Goal: Task Accomplishment & Management: Complete application form

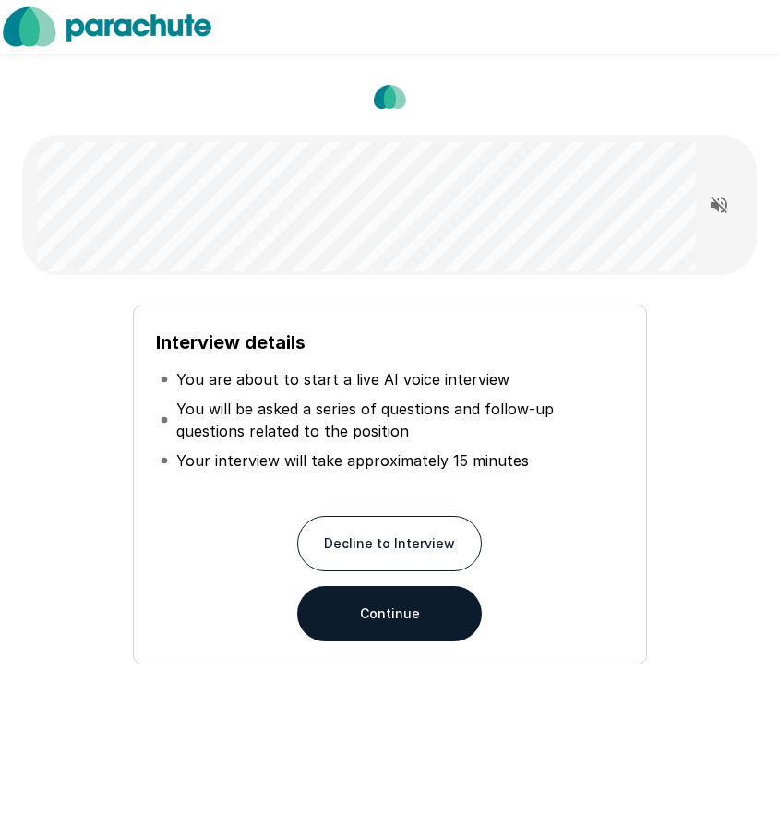
click at [418, 603] on button "Continue" at bounding box center [389, 613] width 185 height 55
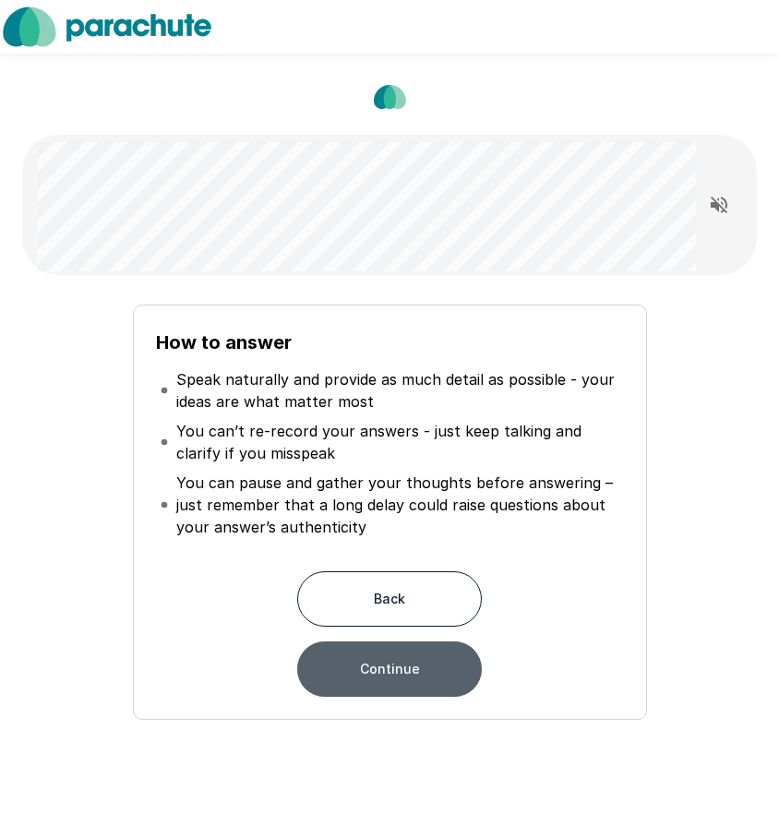
click at [422, 658] on button "Continue" at bounding box center [389, 668] width 185 height 55
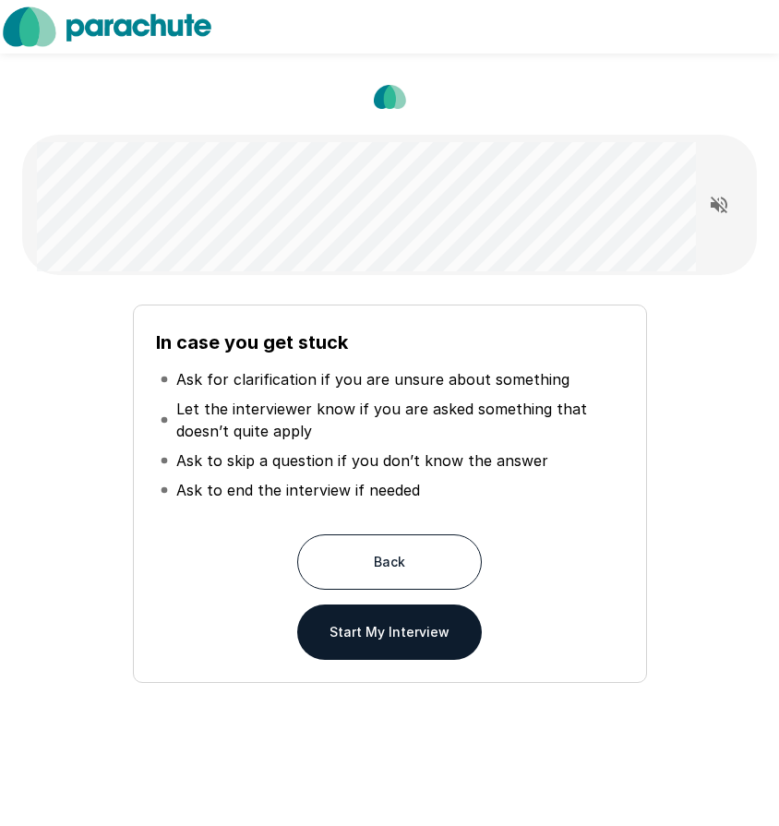
click at [345, 546] on button "Back" at bounding box center [389, 561] width 185 height 55
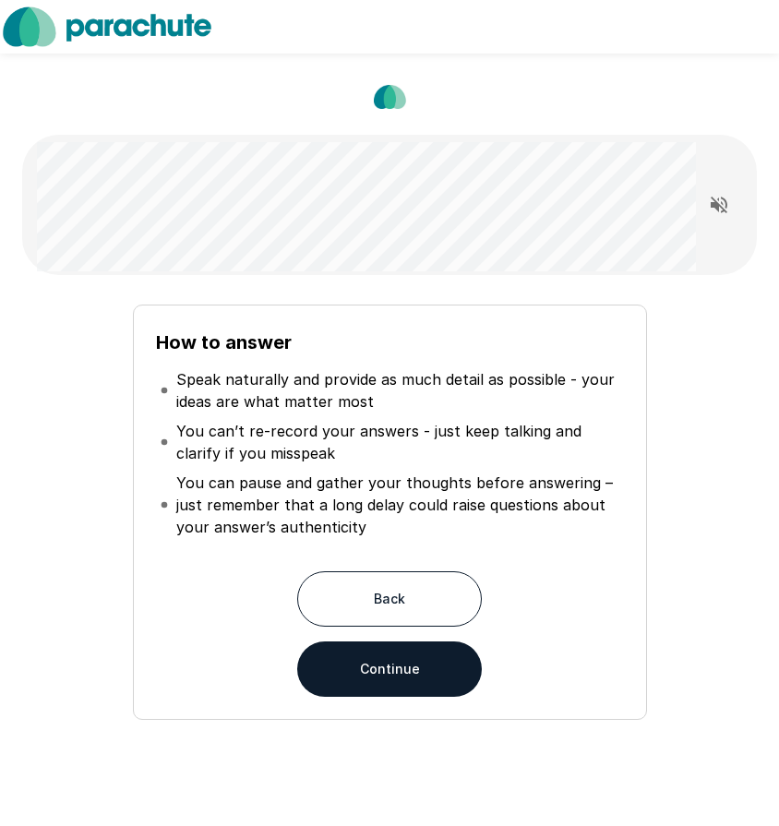
click at [441, 670] on button "Continue" at bounding box center [389, 668] width 185 height 55
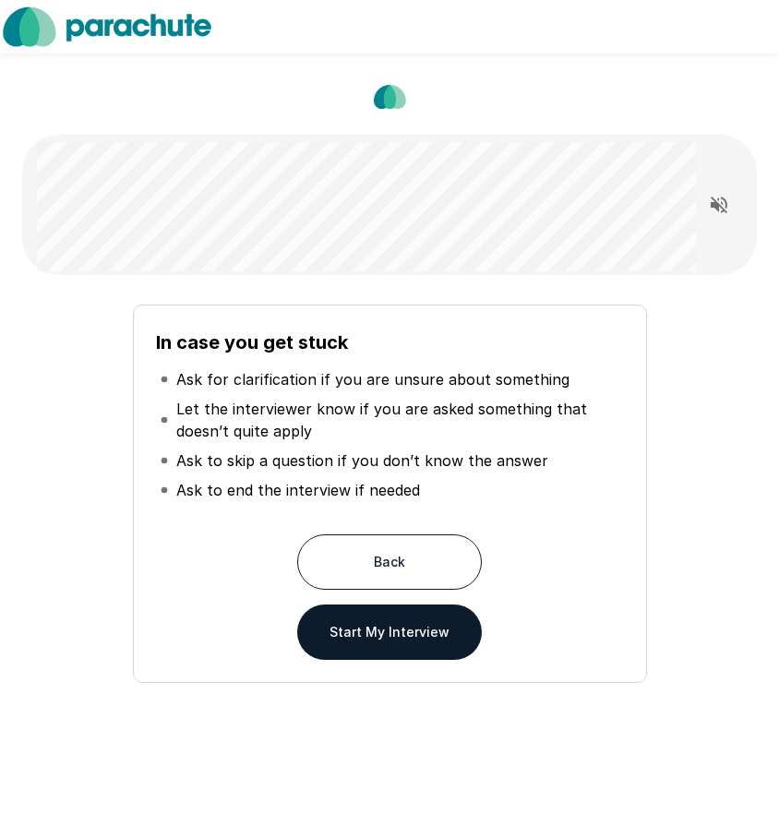
click at [440, 651] on button "Start My Interview" at bounding box center [389, 631] width 185 height 55
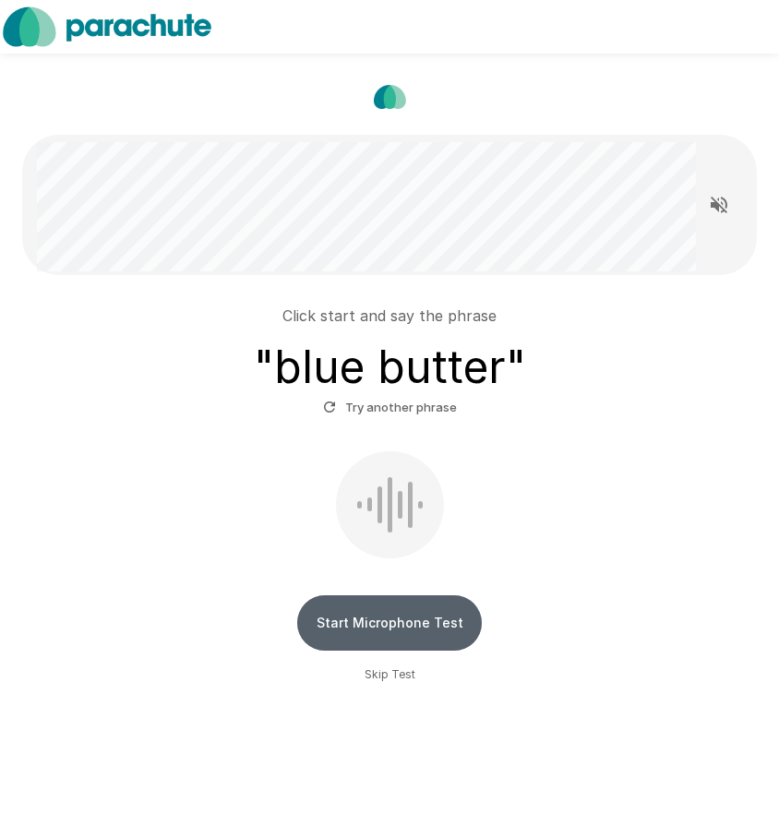
click at [341, 626] on button "Start Microphone Test" at bounding box center [389, 622] width 185 height 55
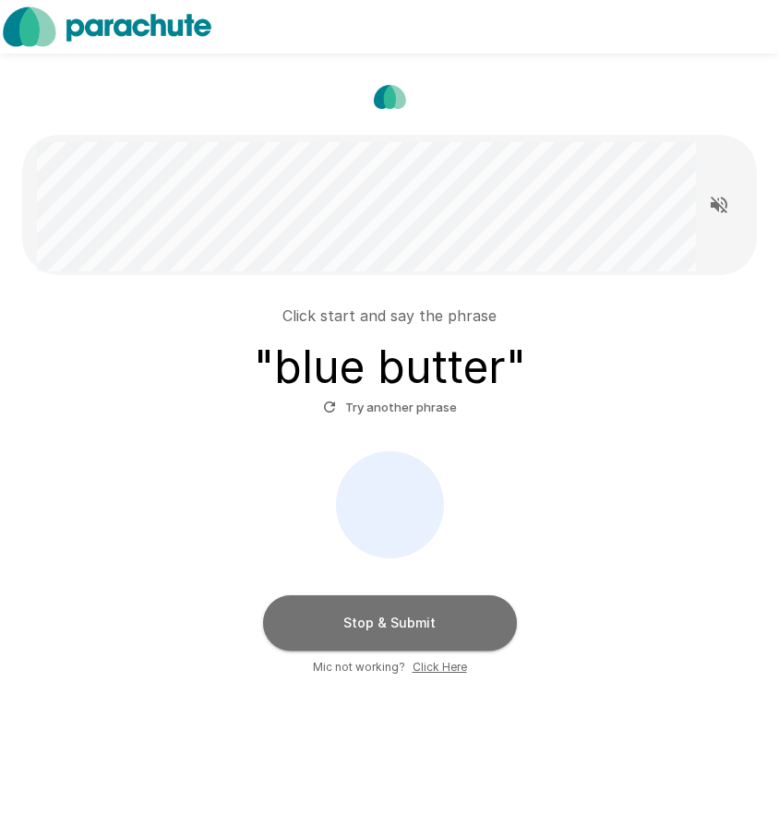
click at [341, 626] on button "Stop & Submit" at bounding box center [390, 622] width 254 height 55
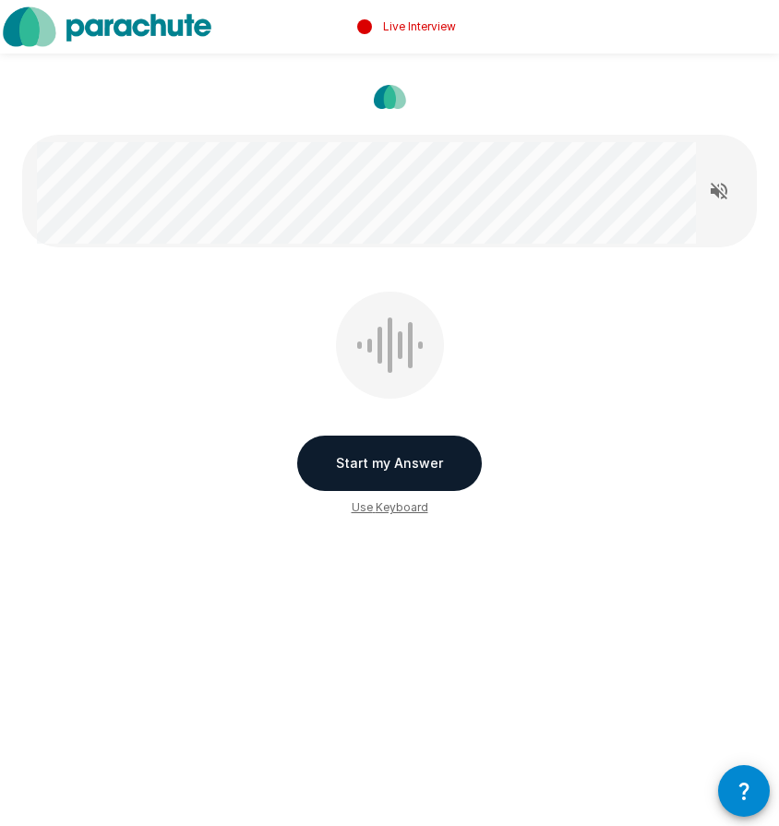
click at [360, 467] on button "Start my Answer" at bounding box center [389, 462] width 185 height 55
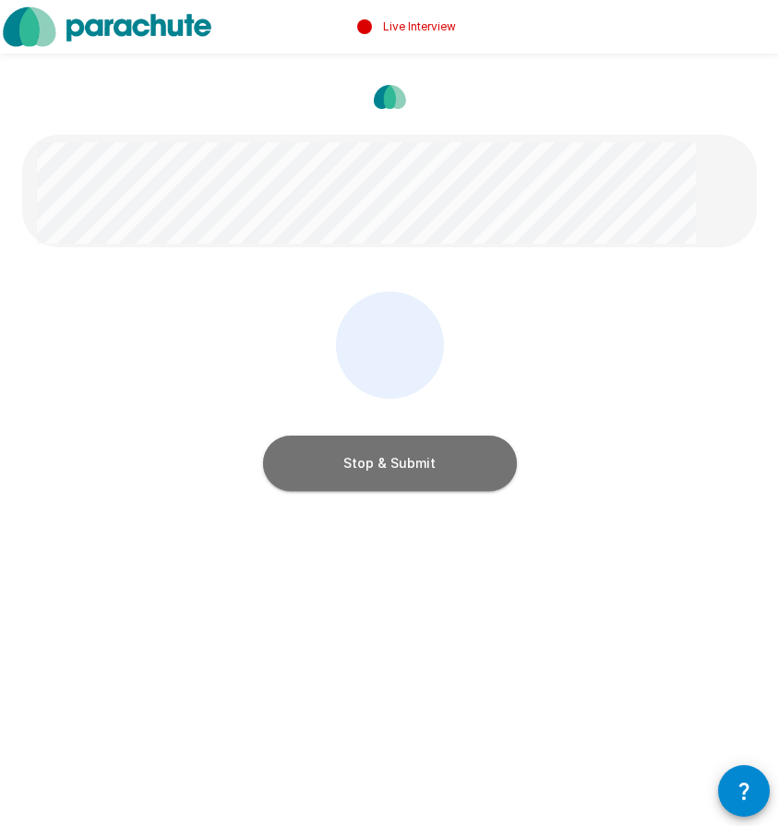
click at [360, 467] on button "Stop & Submit" at bounding box center [390, 462] width 254 height 55
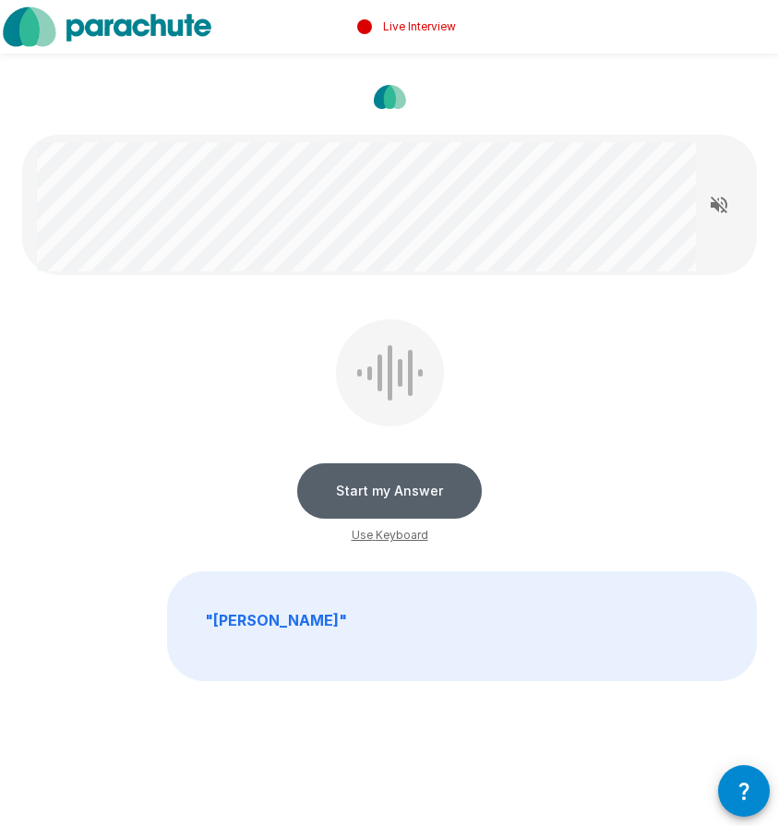
click at [367, 488] on button "Start my Answer" at bounding box center [389, 490] width 185 height 55
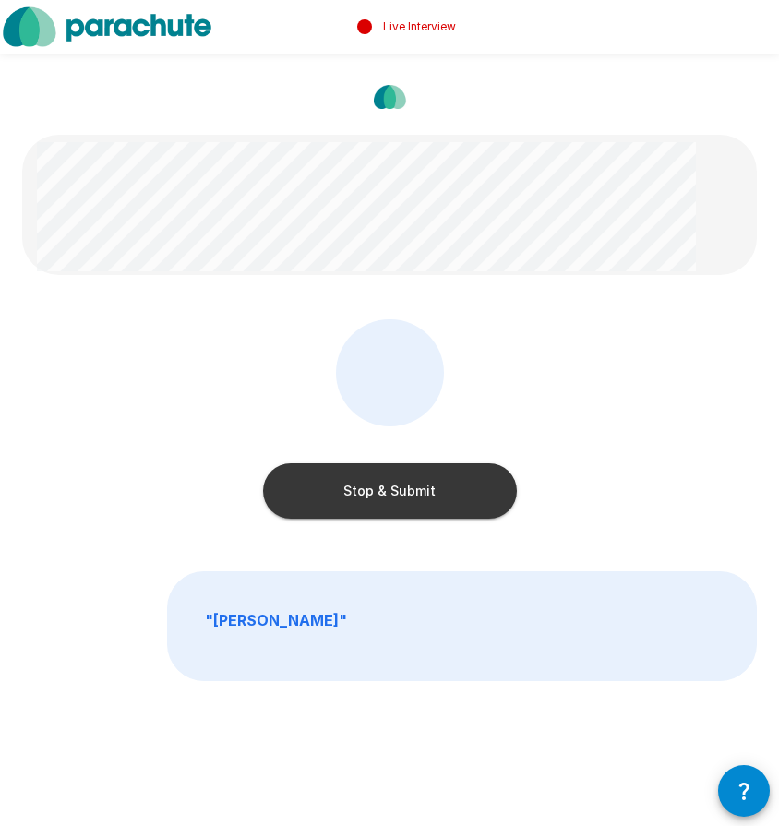
click at [366, 489] on button "Stop & Submit" at bounding box center [390, 490] width 254 height 55
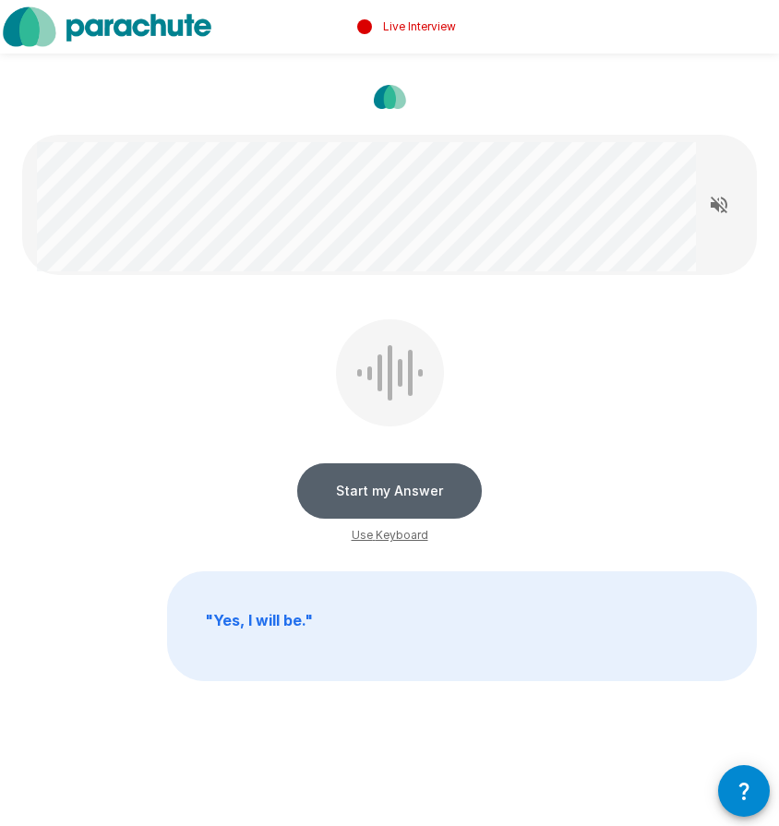
click at [366, 482] on button "Start my Answer" at bounding box center [389, 490] width 185 height 55
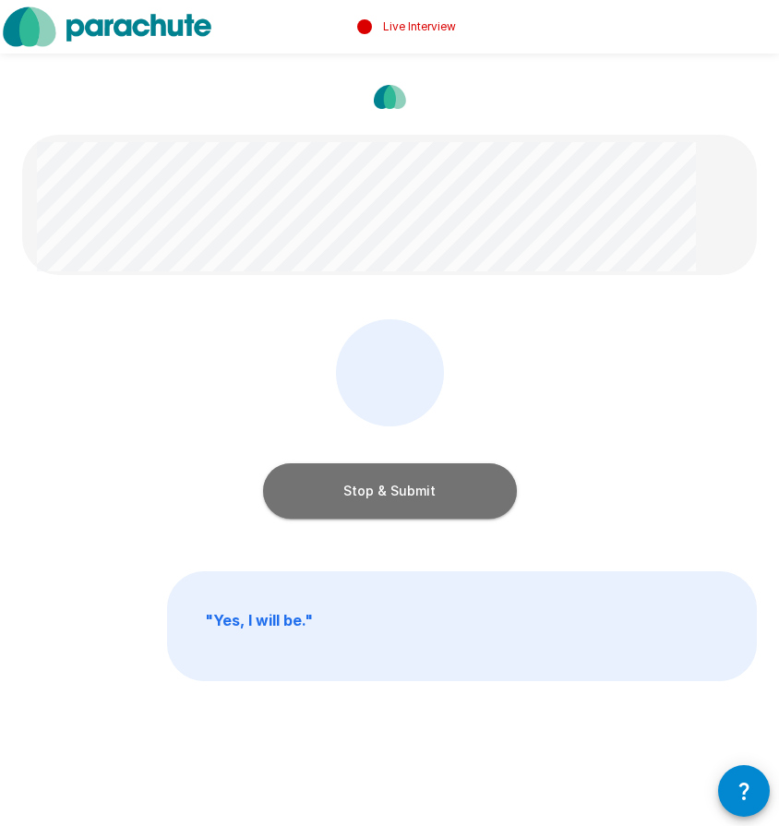
click at [366, 482] on button "Stop & Submit" at bounding box center [390, 490] width 254 height 55
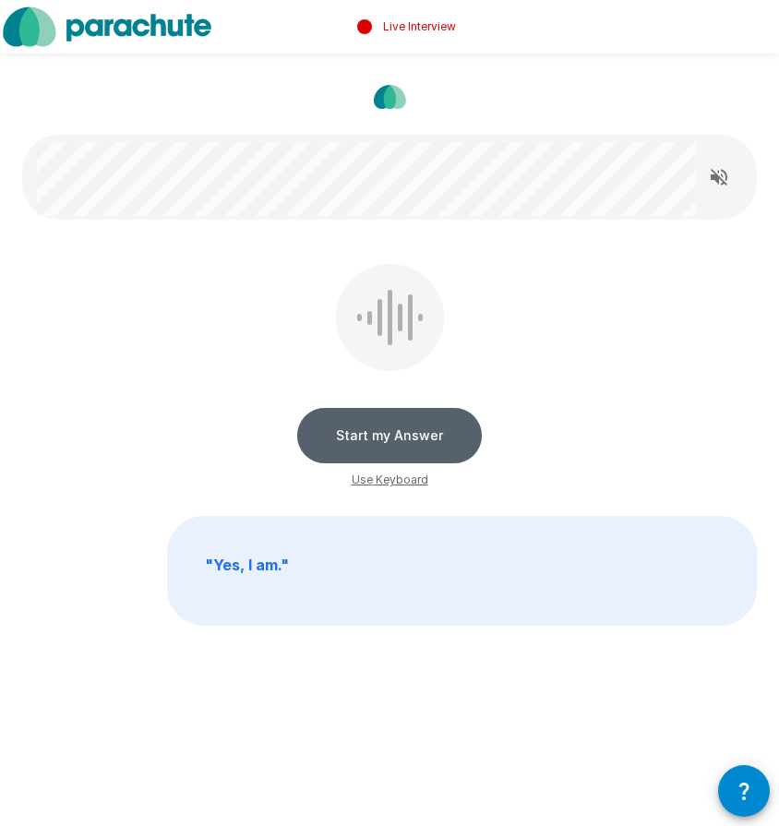
click at [411, 445] on button "Start my Answer" at bounding box center [389, 435] width 185 height 55
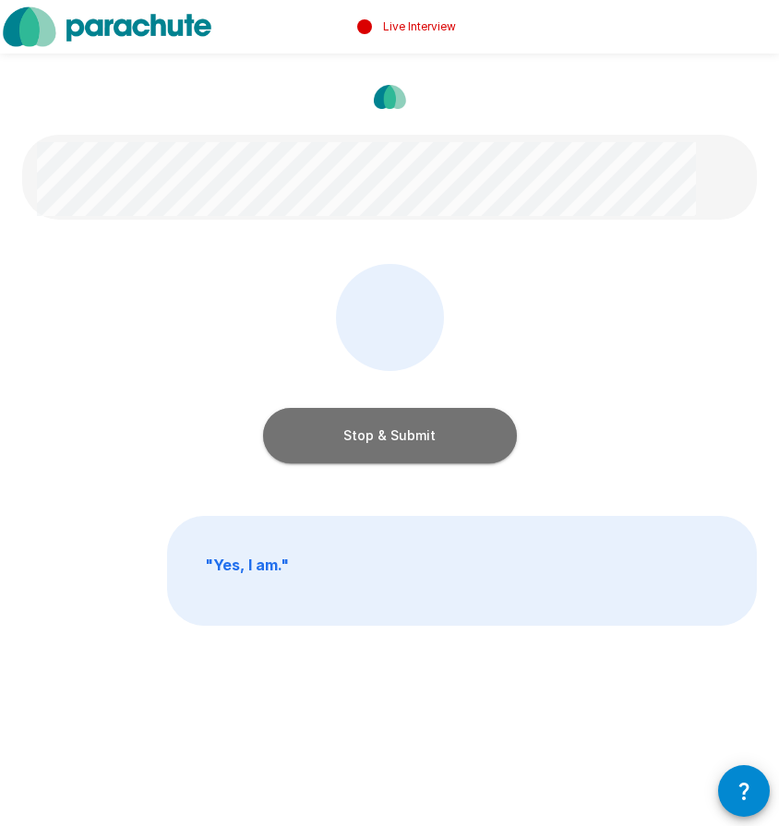
click at [411, 444] on button "Stop & Submit" at bounding box center [390, 435] width 254 height 55
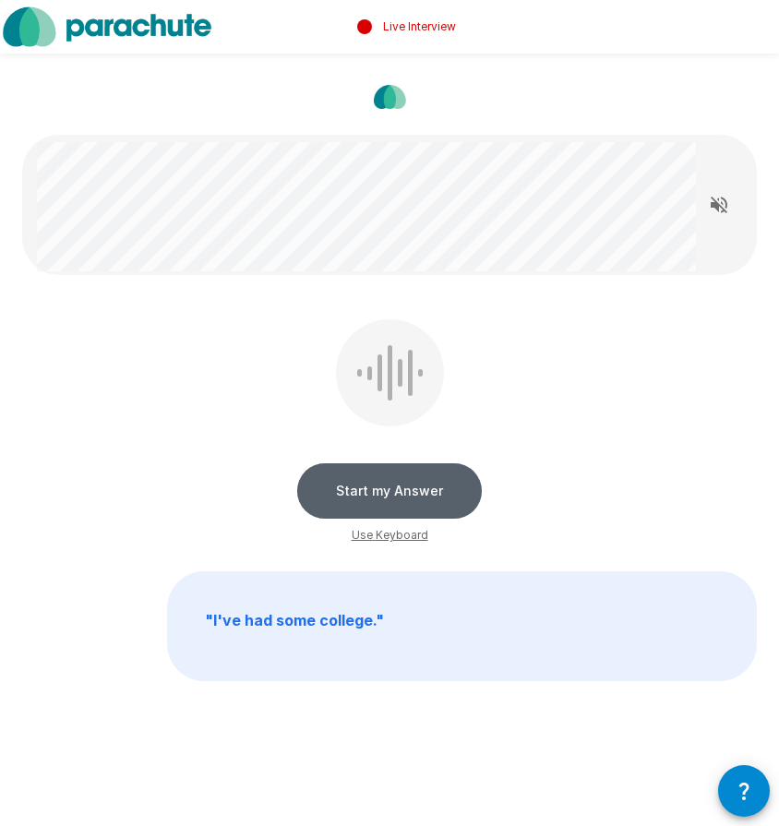
click at [435, 481] on button "Start my Answer" at bounding box center [389, 490] width 185 height 55
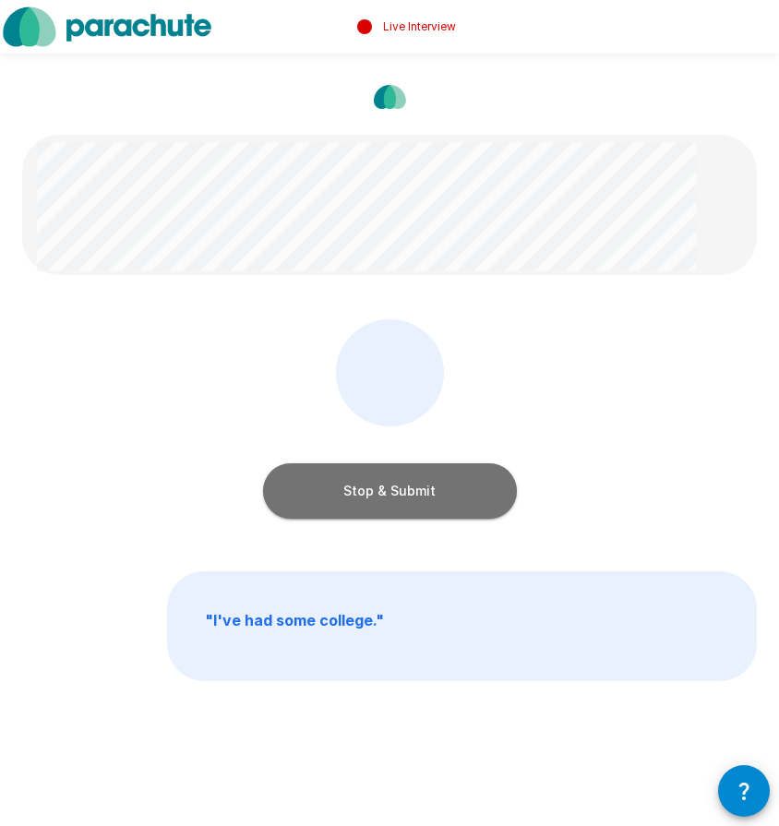
click at [435, 495] on button "Stop & Submit" at bounding box center [390, 490] width 254 height 55
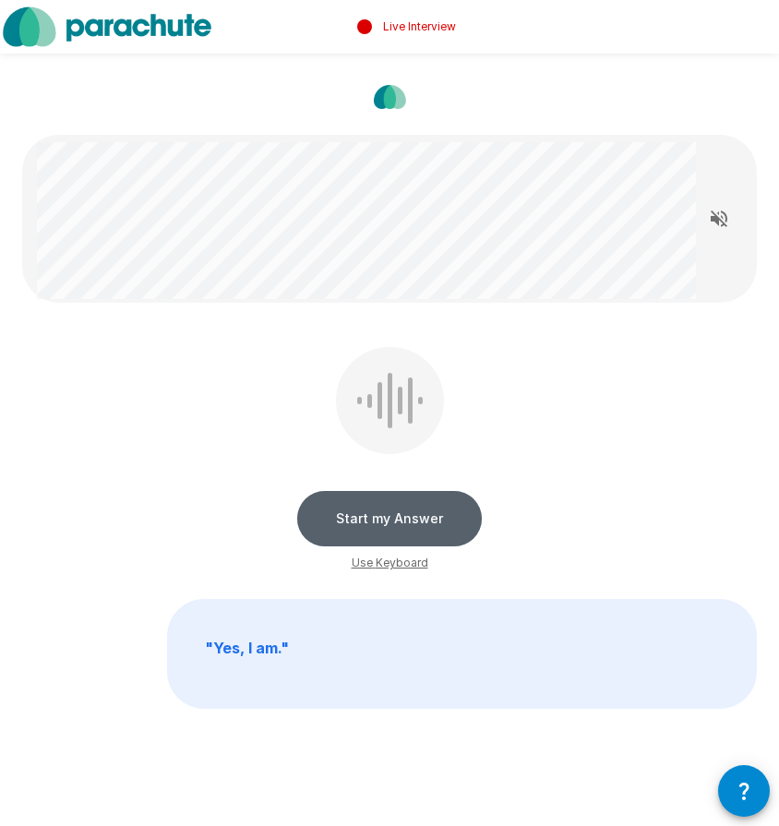
click at [444, 519] on button "Start my Answer" at bounding box center [389, 518] width 185 height 55
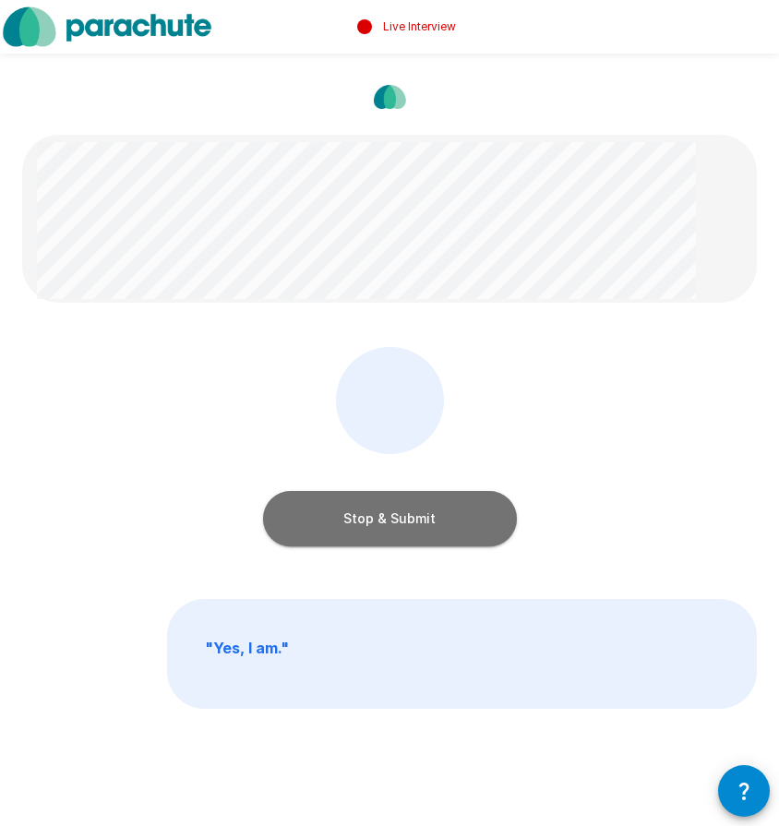
click at [444, 519] on button "Stop & Submit" at bounding box center [390, 518] width 254 height 55
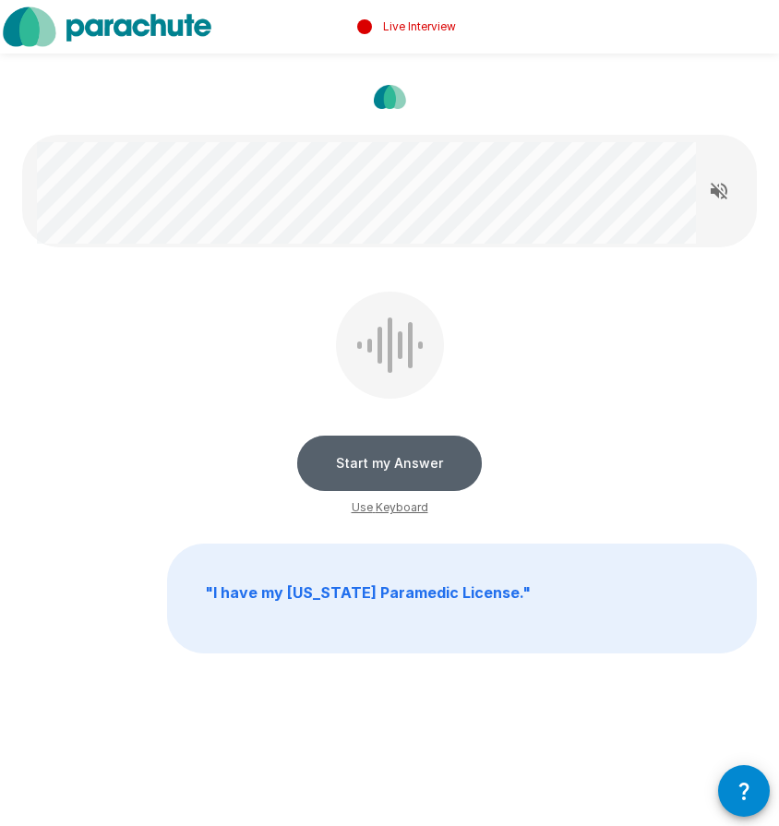
click at [423, 452] on button "Start my Answer" at bounding box center [389, 462] width 185 height 55
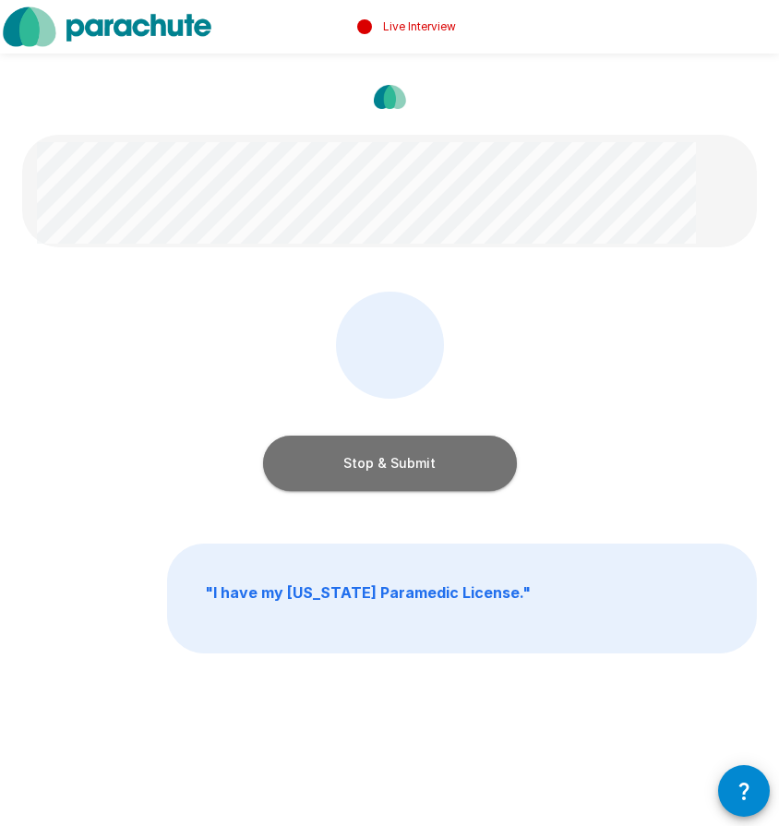
click at [419, 459] on button "Stop & Submit" at bounding box center [390, 462] width 254 height 55
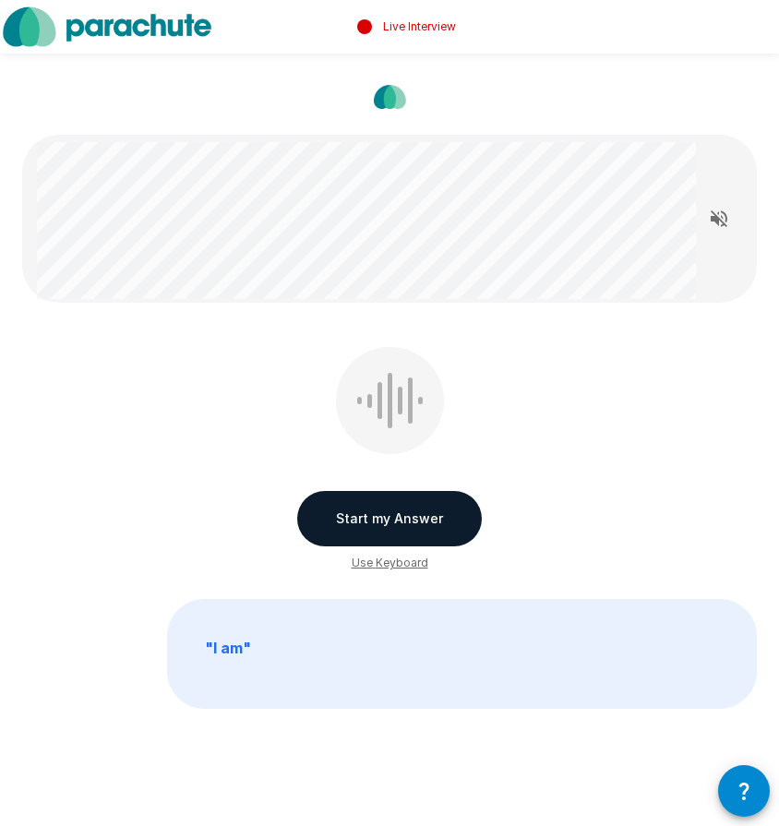
click at [398, 514] on button "Start my Answer" at bounding box center [389, 518] width 185 height 55
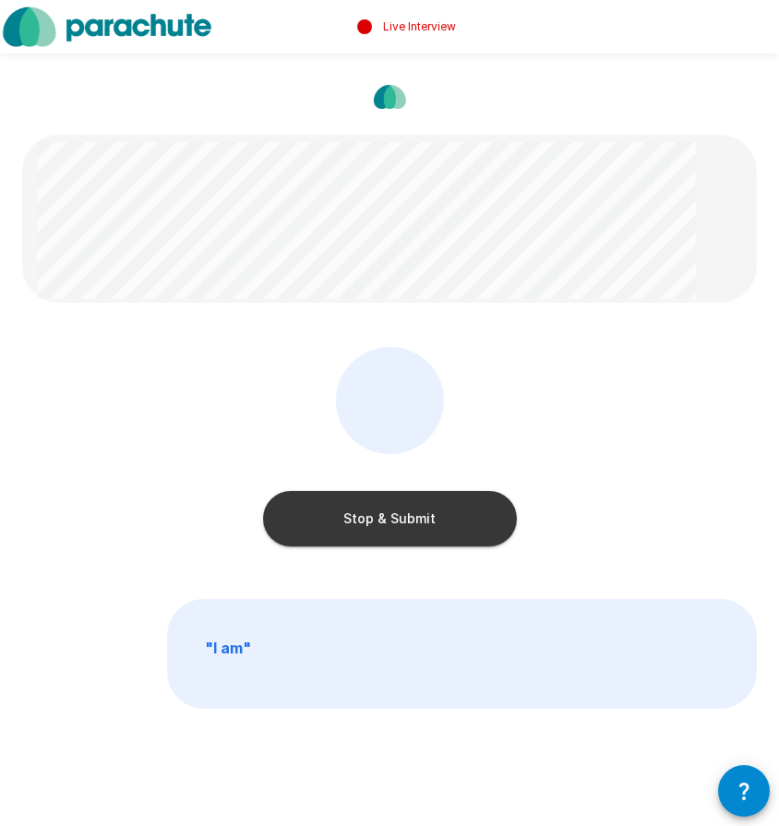
click at [398, 514] on button "Stop & Submit" at bounding box center [390, 518] width 254 height 55
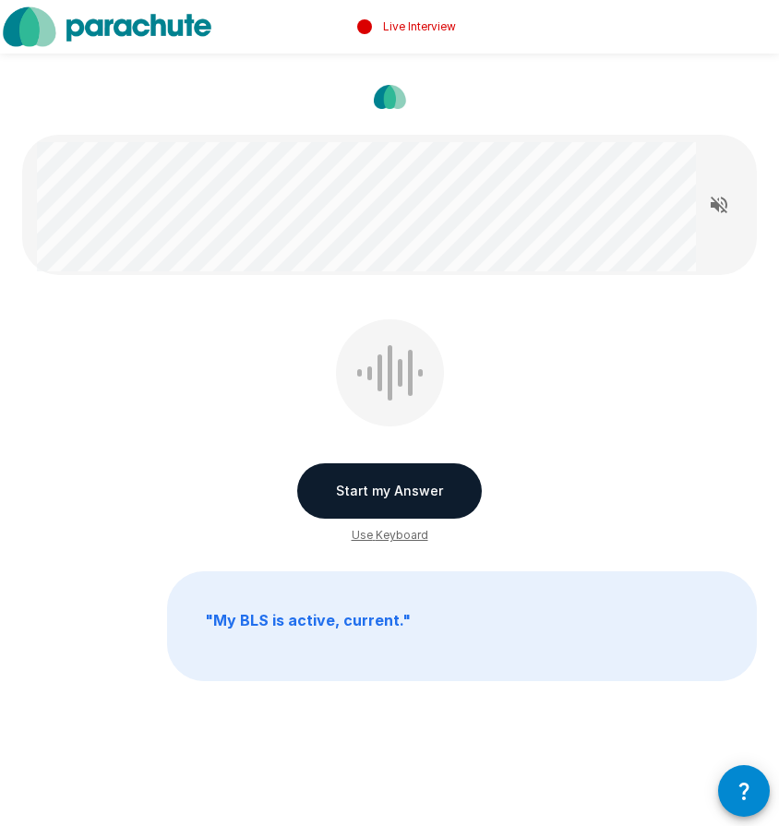
click at [393, 489] on button "Start my Answer" at bounding box center [389, 490] width 185 height 55
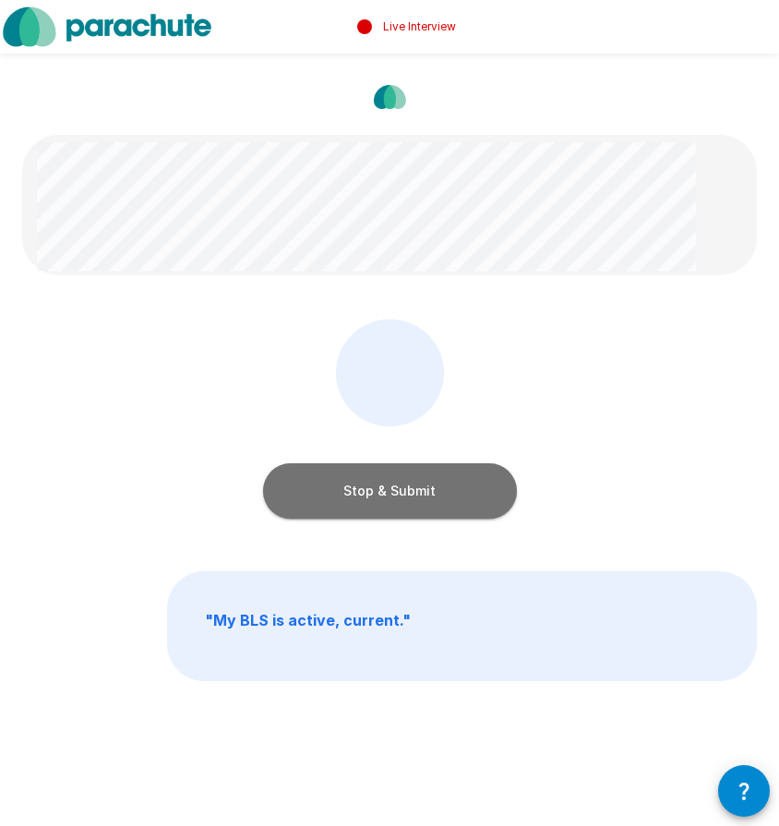
click at [393, 489] on button "Stop & Submit" at bounding box center [390, 490] width 254 height 55
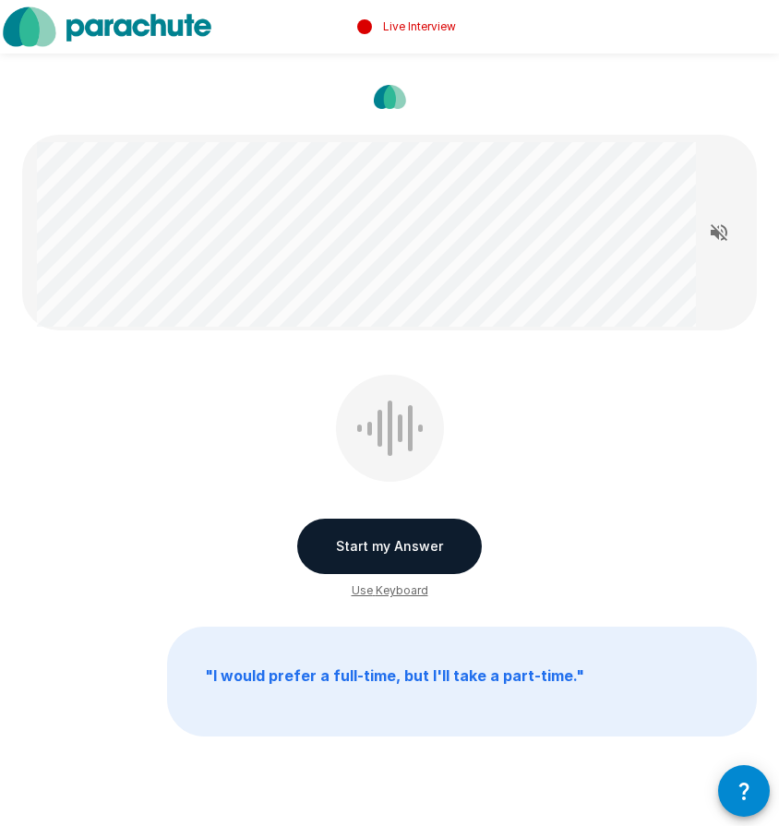
click at [385, 545] on button "Start my Answer" at bounding box center [389, 546] width 185 height 55
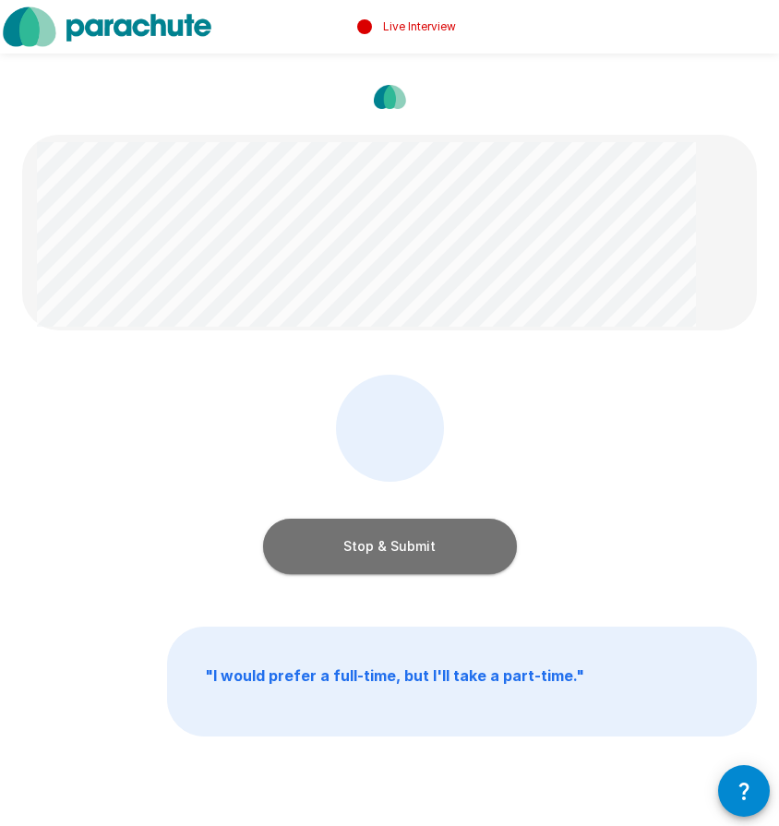
click at [385, 545] on button "Stop & Submit" at bounding box center [390, 546] width 254 height 55
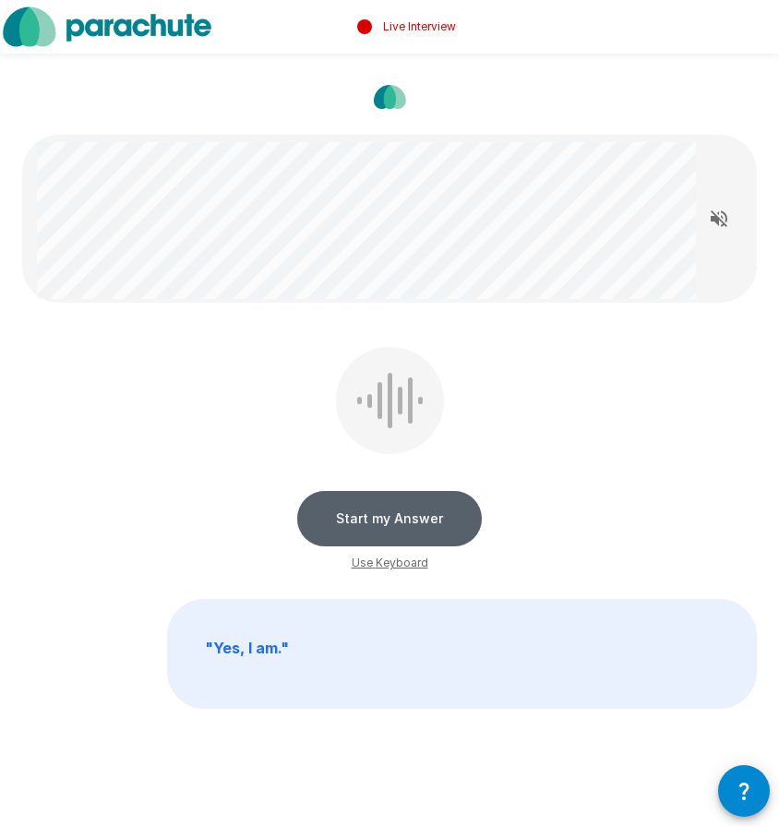
click at [376, 516] on button "Start my Answer" at bounding box center [389, 518] width 185 height 55
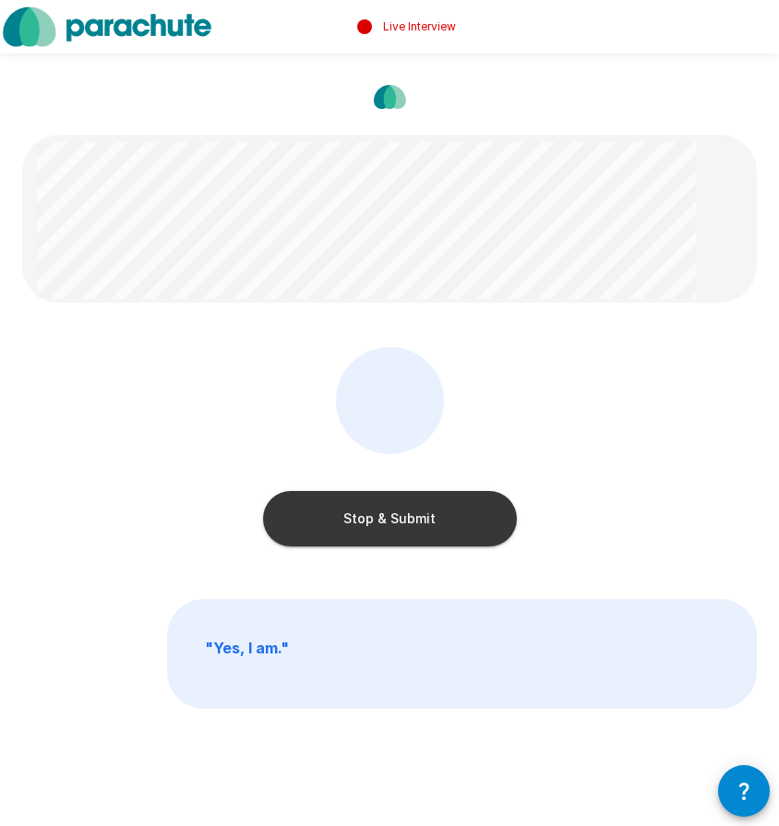
click at [376, 516] on button "Stop & Submit" at bounding box center [390, 518] width 254 height 55
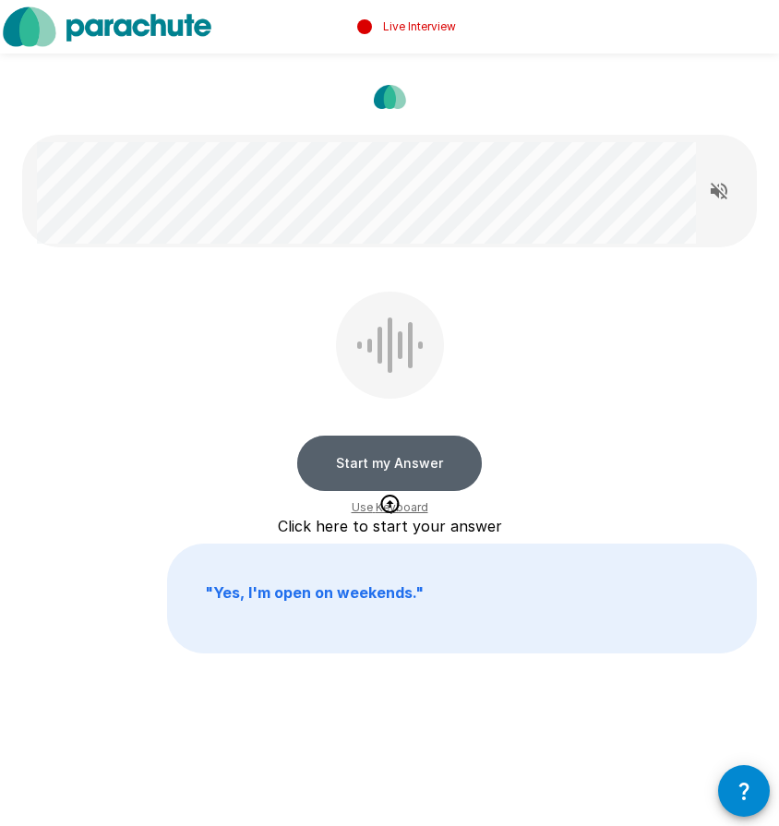
click at [388, 455] on button "Start my Answer" at bounding box center [389, 462] width 185 height 55
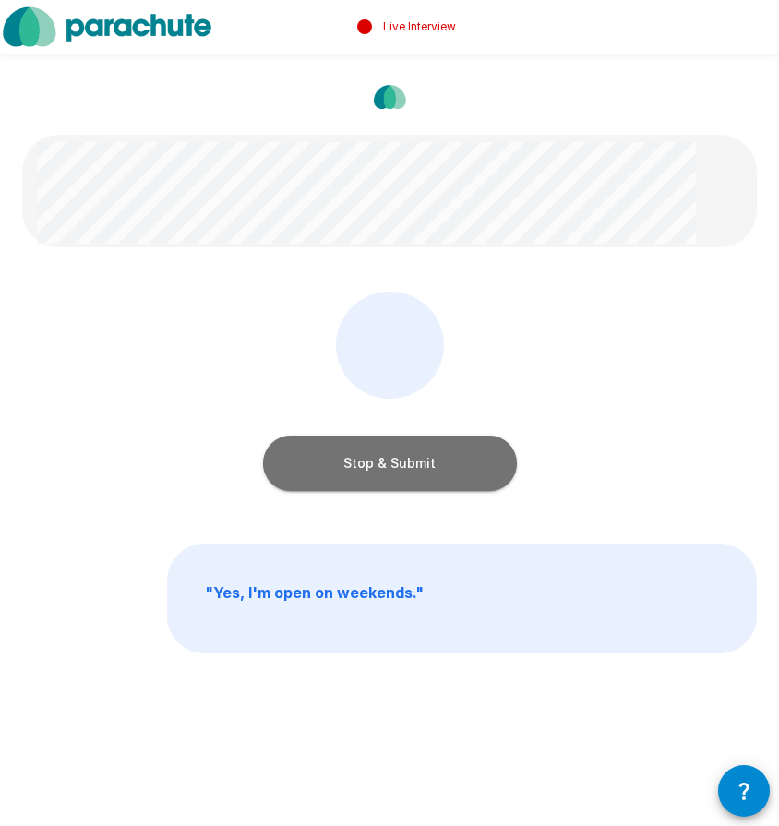
click at [388, 455] on button "Stop & Submit" at bounding box center [390, 462] width 254 height 55
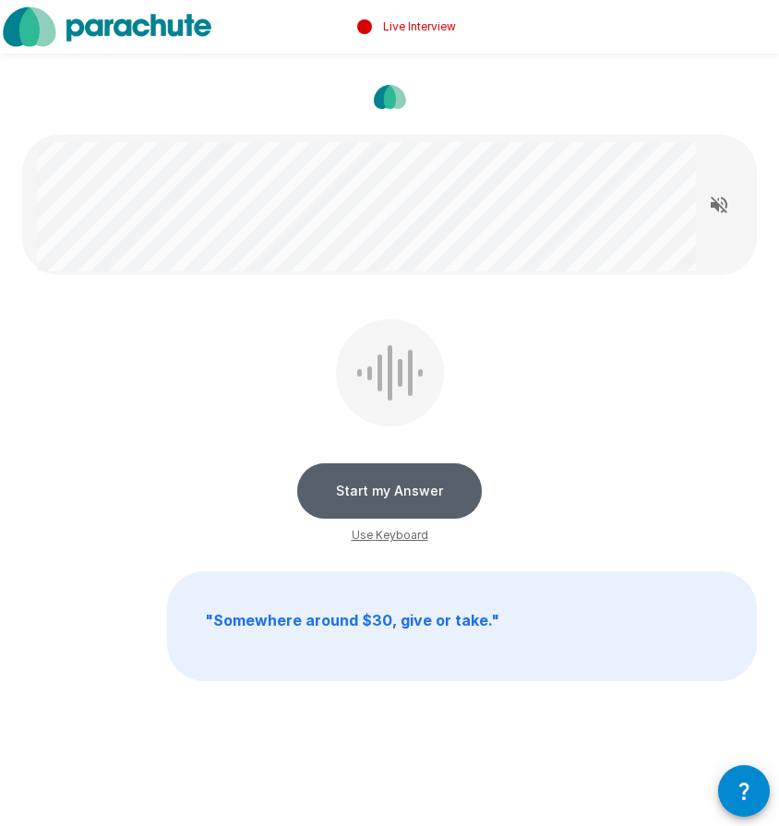
click at [402, 488] on button "Start my Answer" at bounding box center [389, 490] width 185 height 55
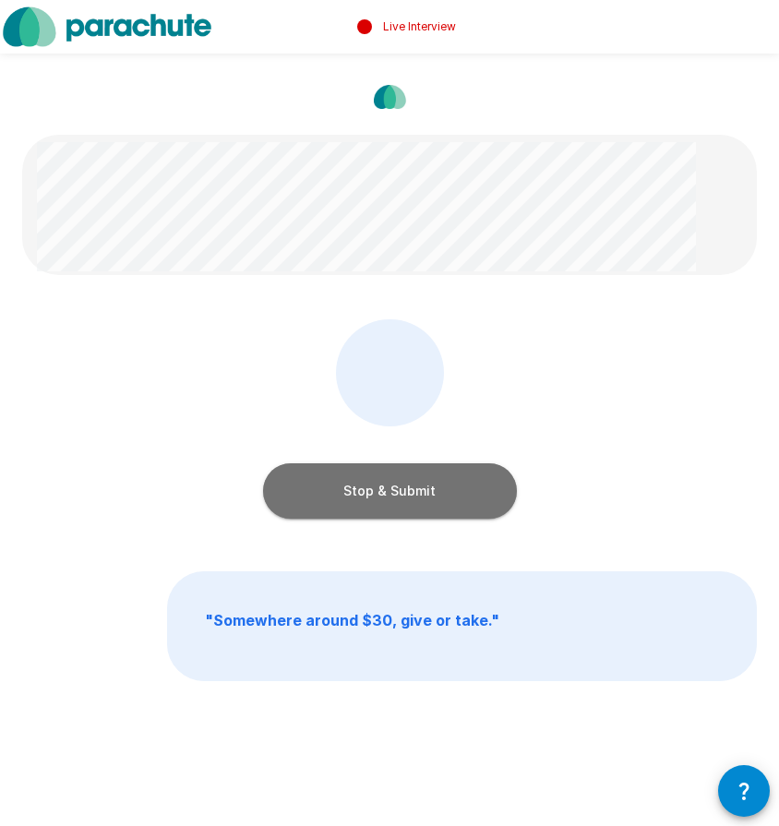
click at [401, 487] on button "Stop & Submit" at bounding box center [390, 490] width 254 height 55
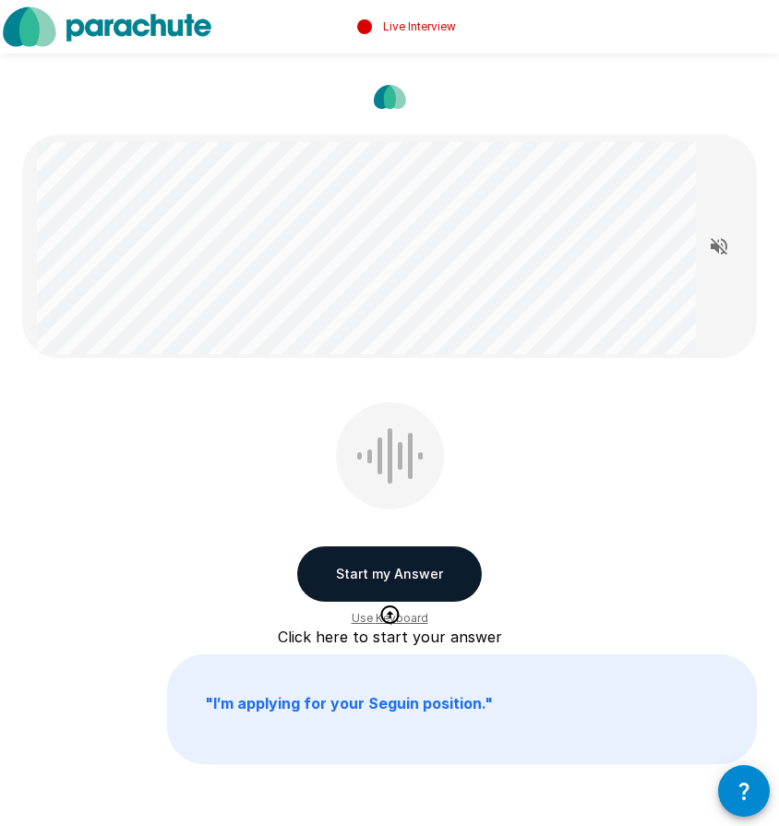
click at [423, 563] on button "Start my Answer" at bounding box center [389, 573] width 185 height 55
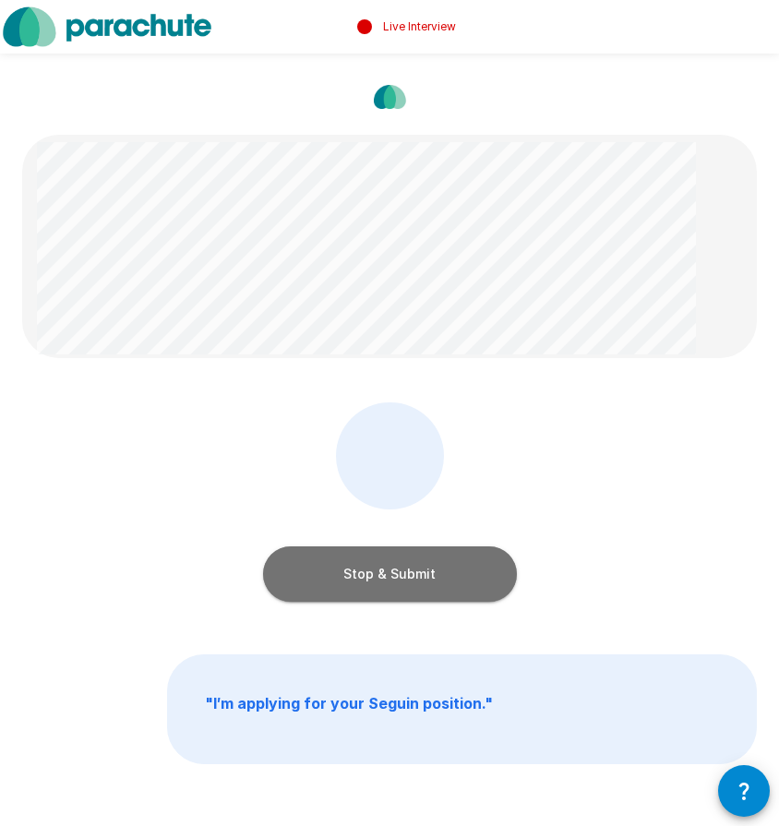
click at [432, 575] on button "Stop & Submit" at bounding box center [390, 573] width 254 height 55
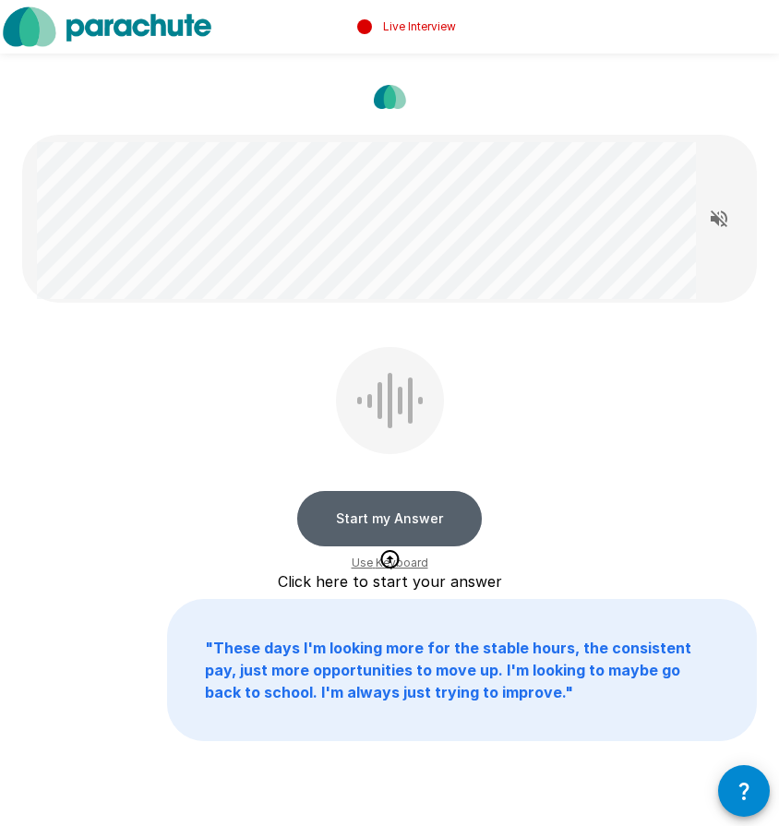
click at [433, 510] on button "Start my Answer" at bounding box center [389, 518] width 185 height 55
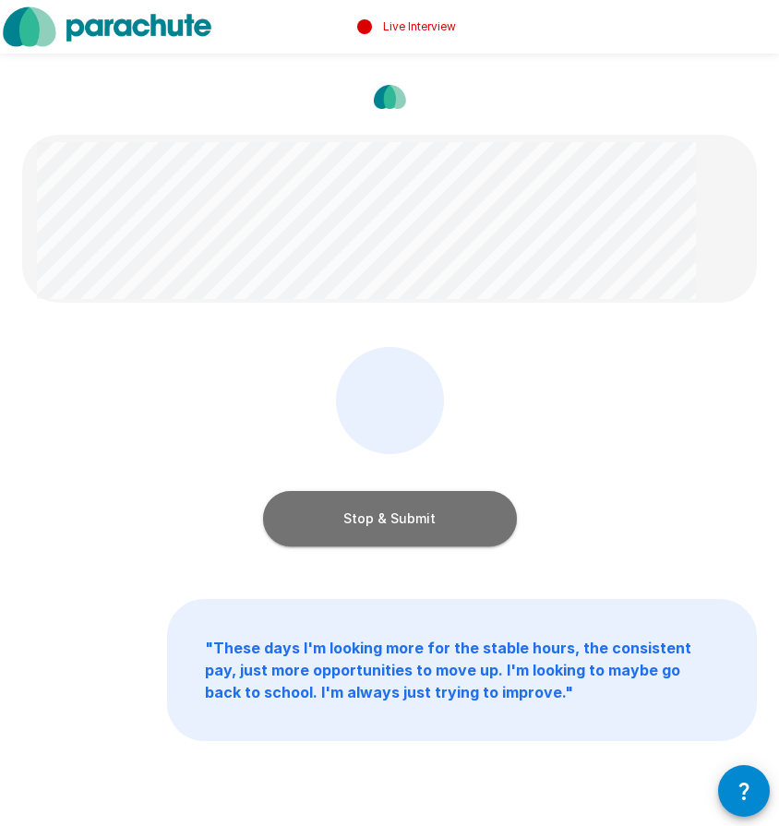
click at [424, 510] on button "Stop & Submit" at bounding box center [390, 518] width 254 height 55
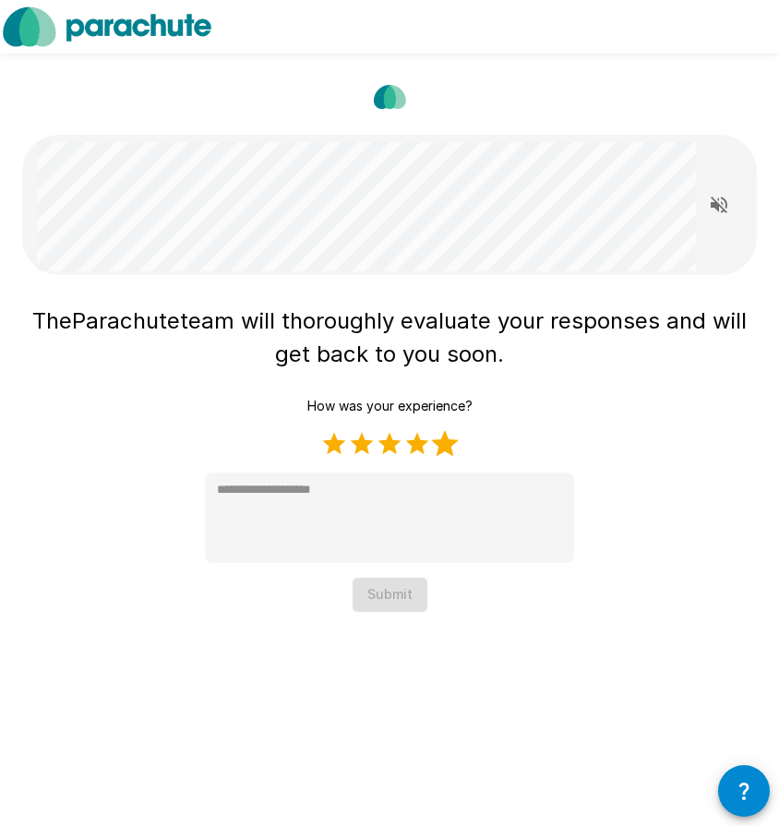
click at [441, 444] on label "5 Stars" at bounding box center [445, 444] width 28 height 28
type textarea "*"
click at [404, 606] on button "Submit" at bounding box center [389, 595] width 75 height 34
